Goal: Information Seeking & Learning: Learn about a topic

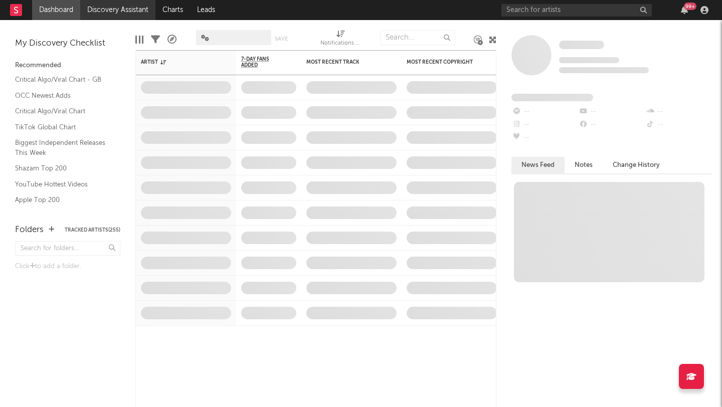
click at [102, 10] on link "Discovery Assistant" at bounding box center [117, 10] width 75 height 20
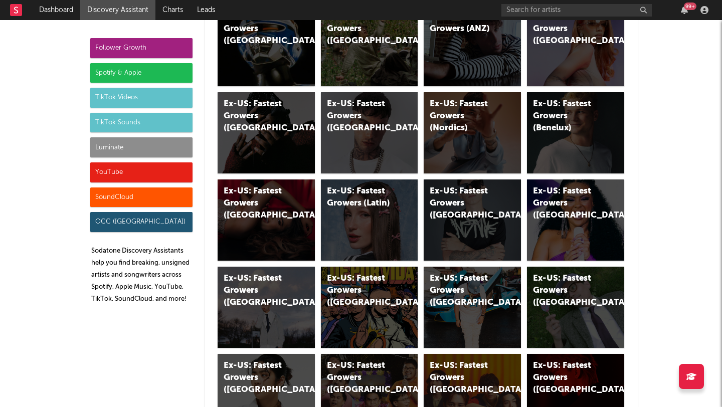
scroll to position [4982, 0]
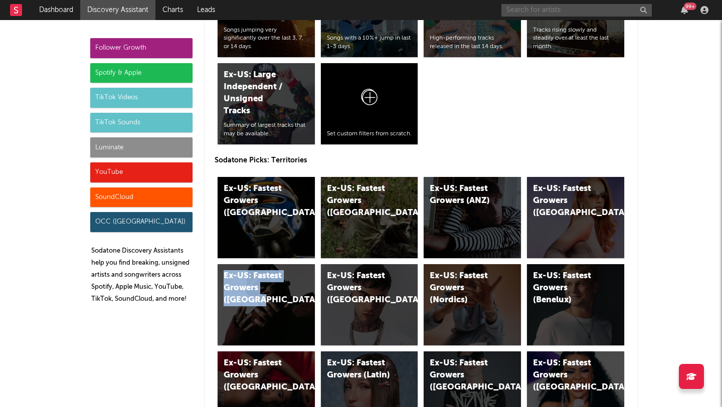
click at [542, 12] on input "text" at bounding box center [576, 10] width 150 height 13
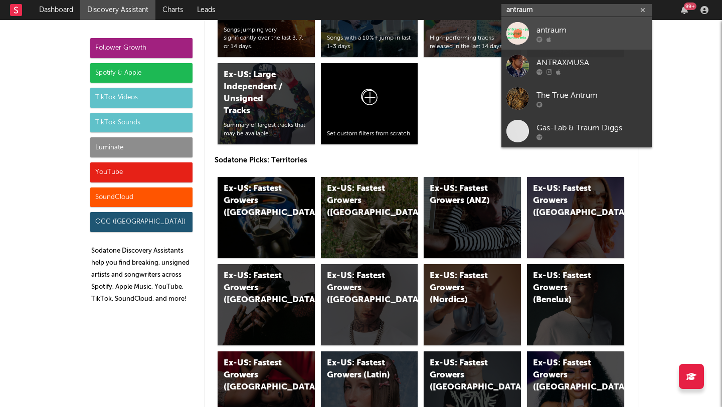
type input "antraum"
click at [529, 26] on link "antraum" at bounding box center [576, 33] width 150 height 33
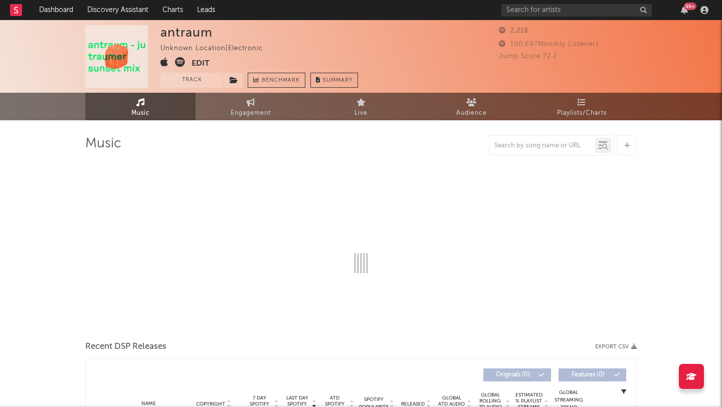
select select "1w"
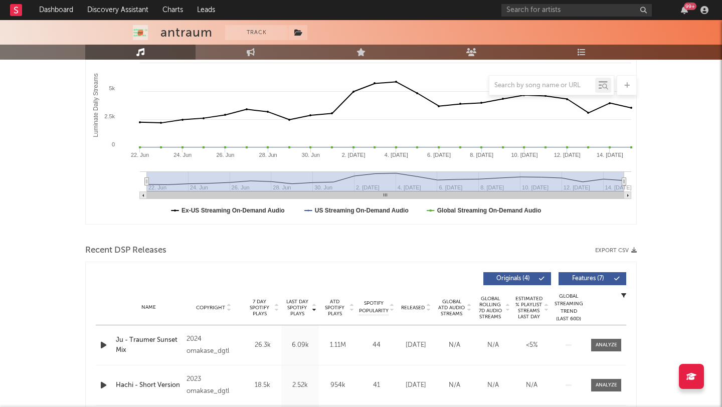
scroll to position [360, 0]
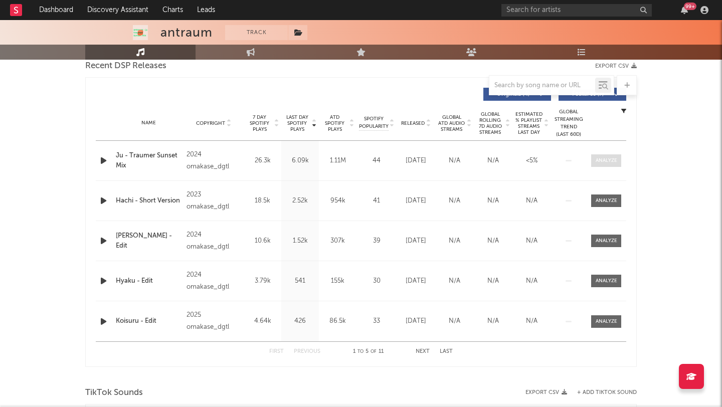
click at [604, 161] on div at bounding box center [607, 161] width 22 height 8
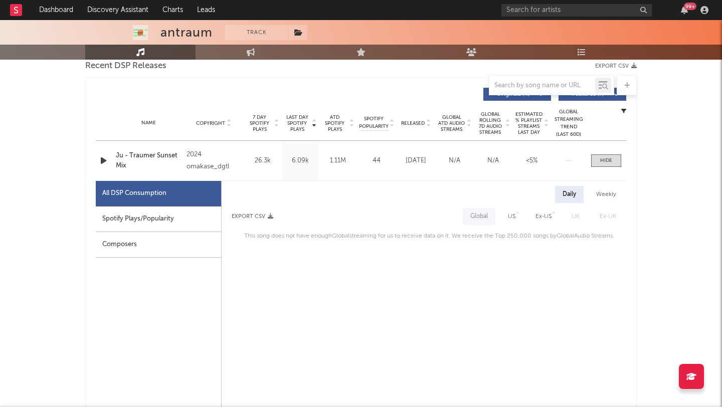
click at [133, 214] on div "Spotify Plays/Popularity" at bounding box center [158, 220] width 125 height 26
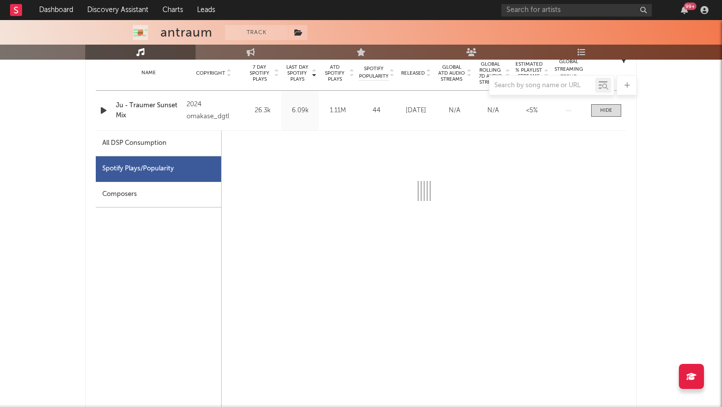
scroll to position [419, 0]
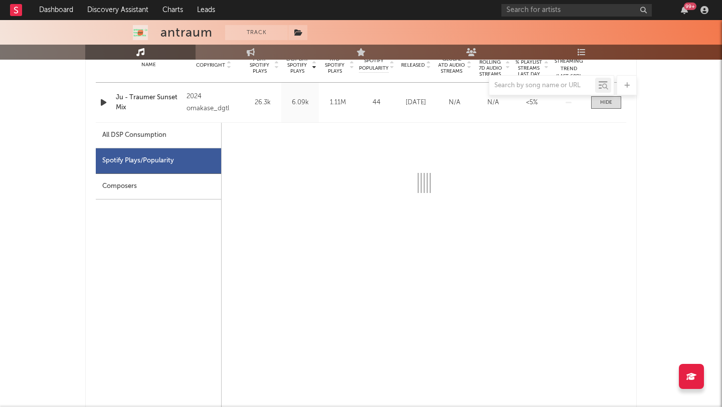
select select "6m"
select select "1w"
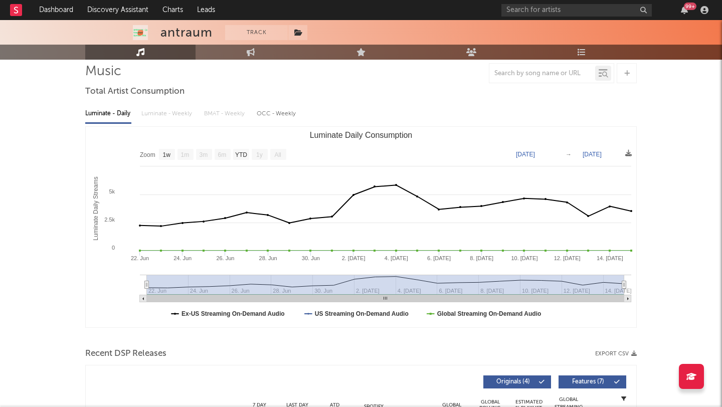
scroll to position [0, 0]
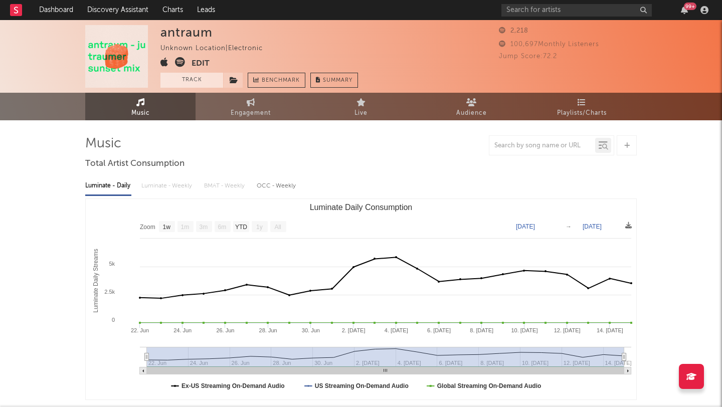
click at [181, 81] on button "Track" at bounding box center [191, 80] width 63 height 15
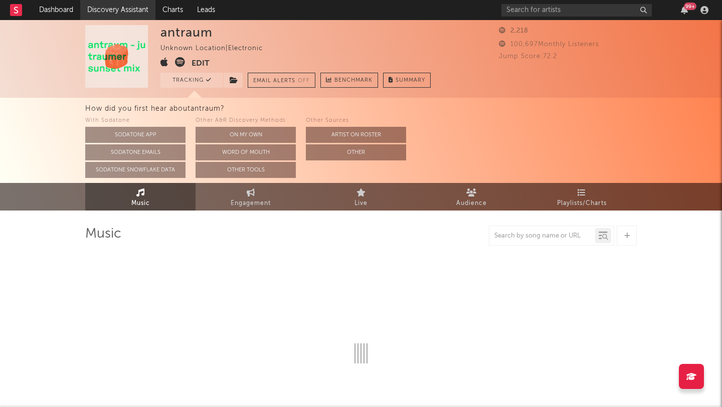
select select "1w"
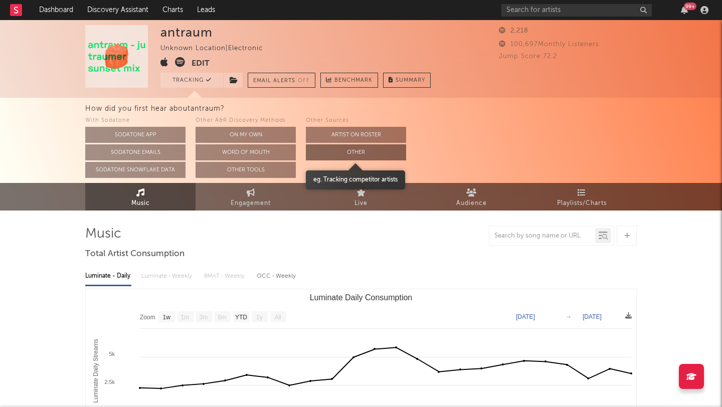
click at [333, 150] on button "Other" at bounding box center [356, 152] width 100 height 16
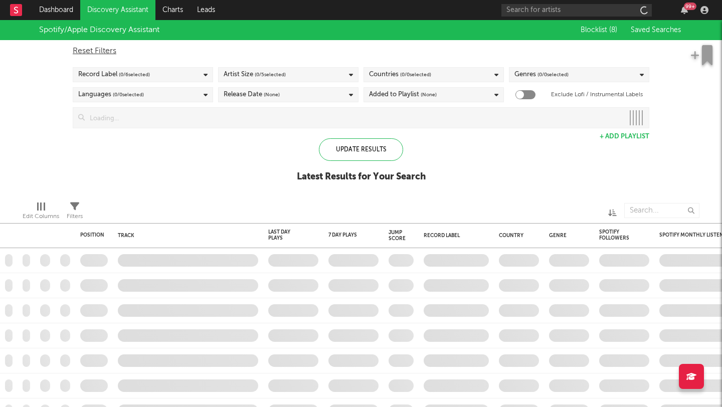
checkbox input "true"
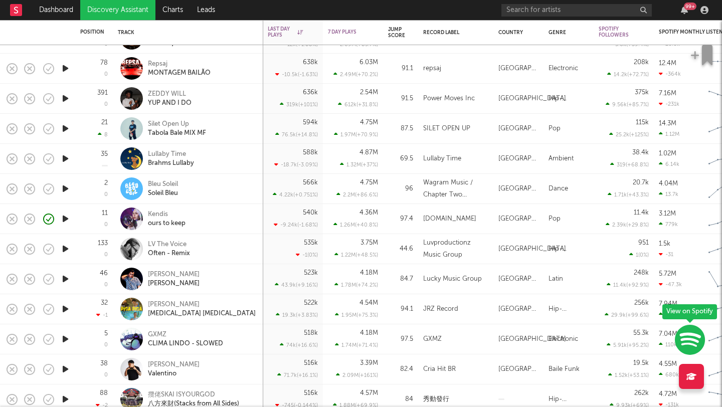
click at [62, 247] on icon "button" at bounding box center [65, 249] width 11 height 13
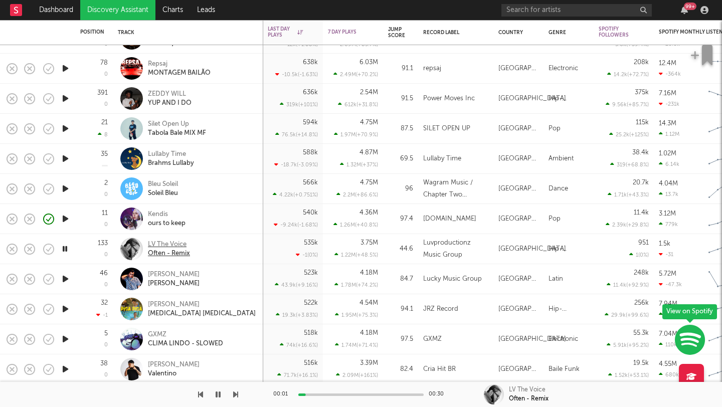
click at [157, 244] on div "LV The Voice" at bounding box center [169, 244] width 42 height 9
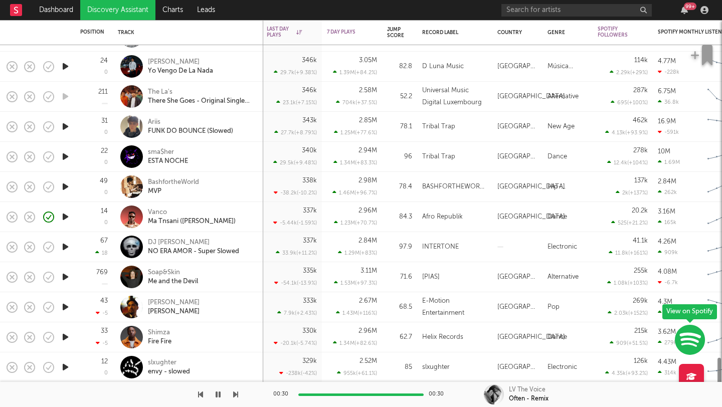
click at [198, 335] on div "Shimza Fire Fire" at bounding box center [202, 337] width 108 height 18
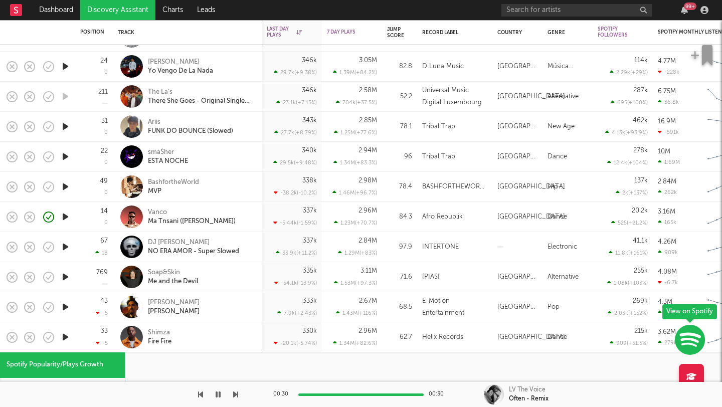
select select "1w"
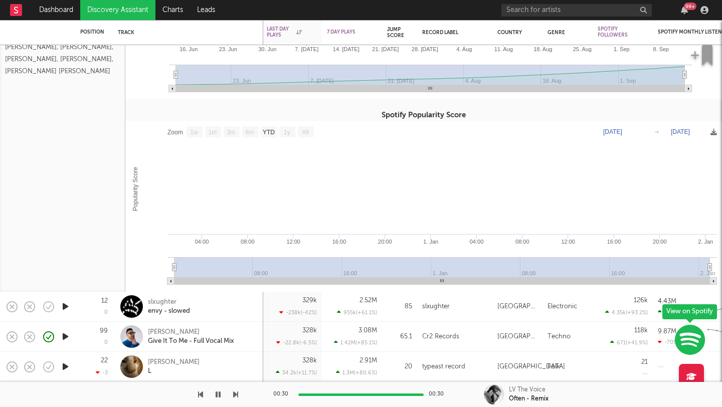
click at [65, 336] on icon "button" at bounding box center [65, 336] width 11 height 13
click at [67, 369] on icon "button" at bounding box center [65, 367] width 11 height 13
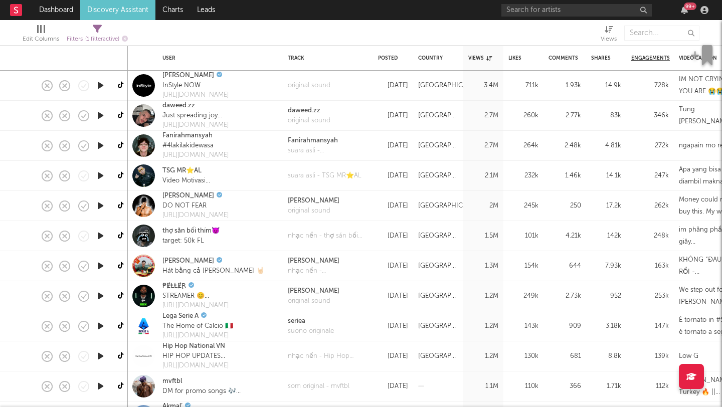
click at [103, 297] on icon "button" at bounding box center [100, 296] width 11 height 13
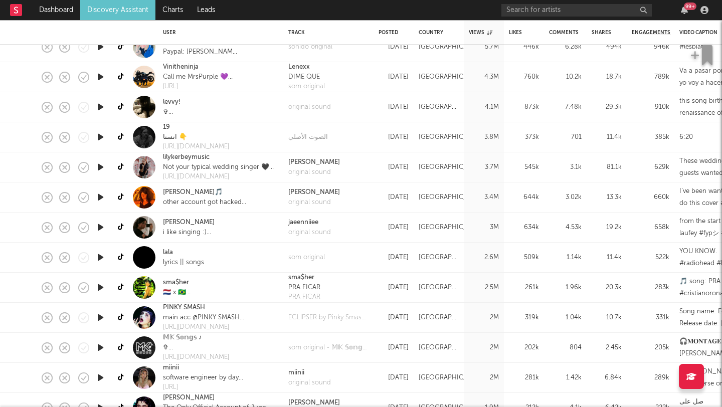
click at [99, 227] on icon "button" at bounding box center [100, 227] width 11 height 13
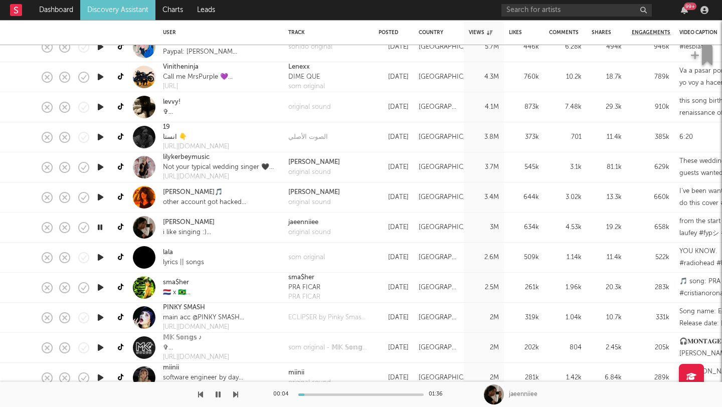
click at [99, 227] on icon "button" at bounding box center [100, 227] width 10 height 13
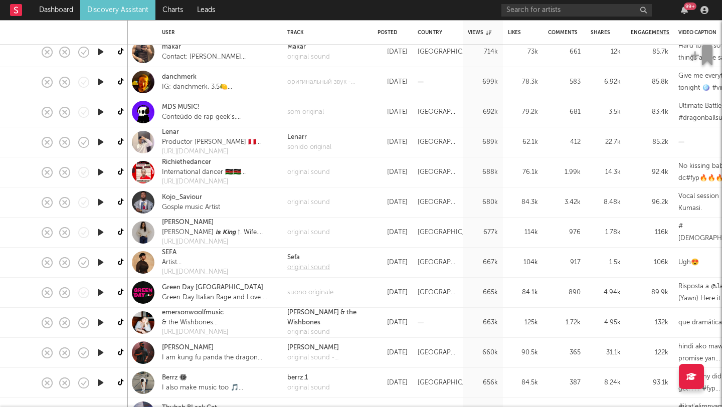
click at [295, 264] on div "original sound" at bounding box center [308, 268] width 43 height 10
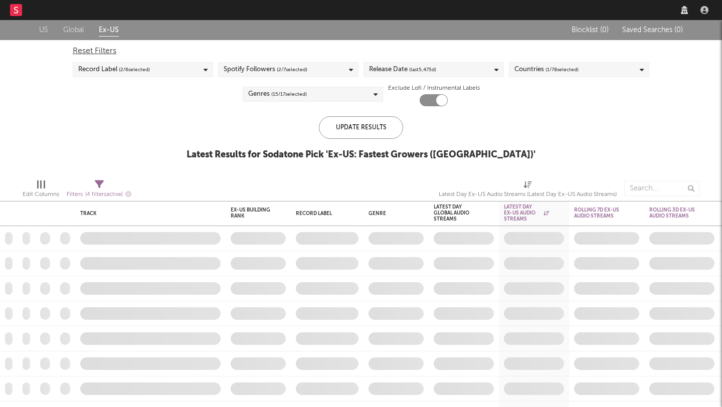
checkbox input "true"
